Goal: Task Accomplishment & Management: Manage account settings

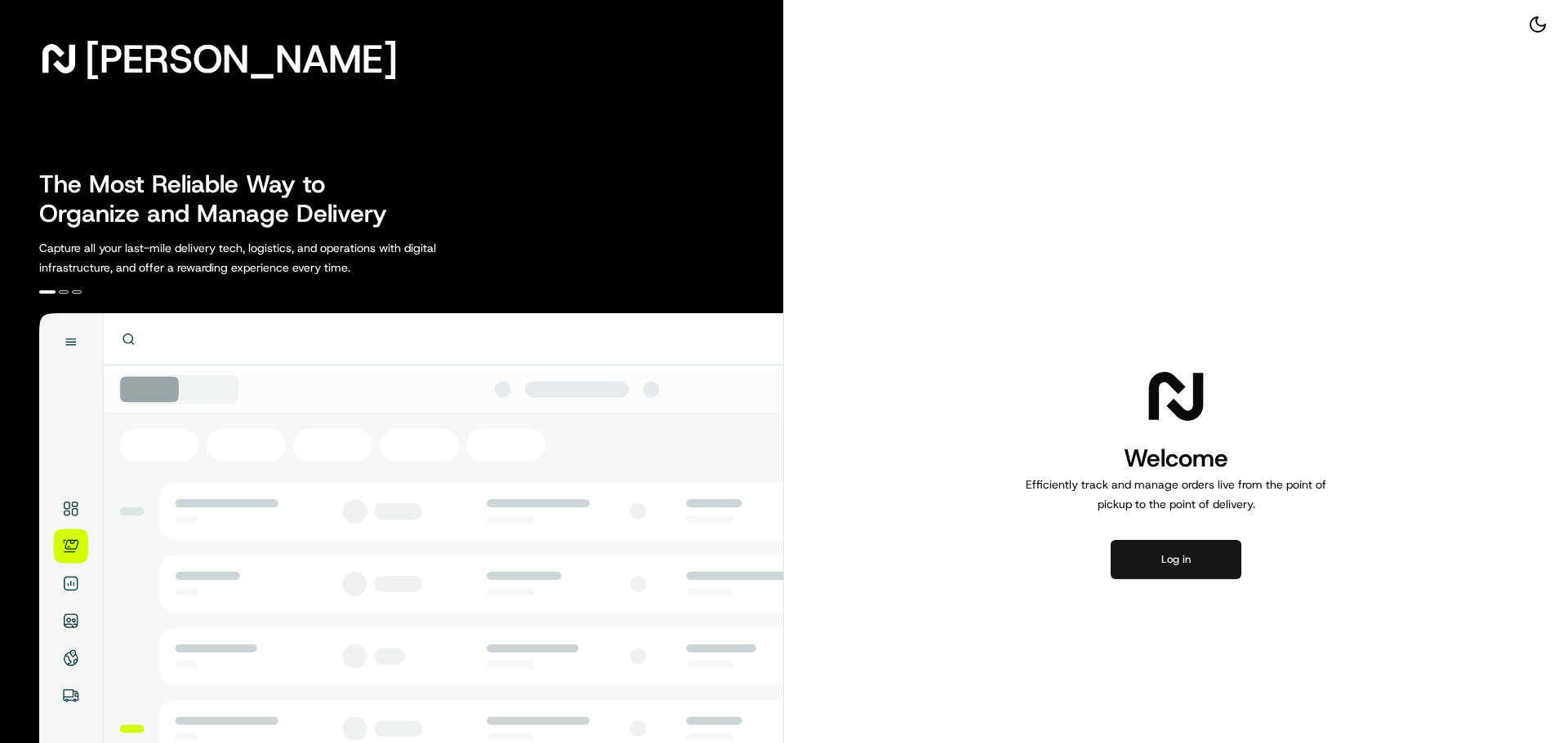
click at [1189, 572] on button "Log in" at bounding box center [1176, 559] width 130 height 39
